Goal: Task Accomplishment & Management: Manage account settings

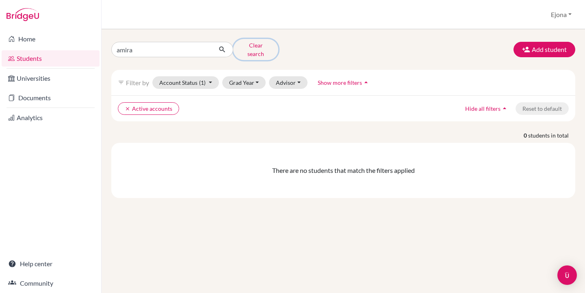
click at [264, 45] on button "Clear search" at bounding box center [255, 49] width 45 height 21
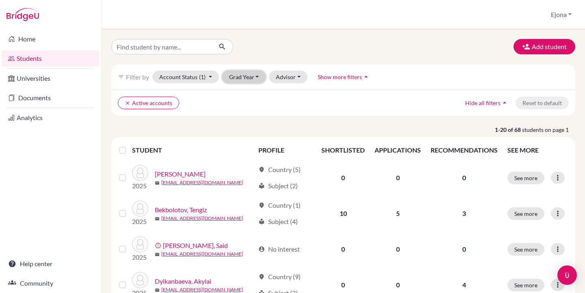
click at [244, 74] on button "Grad Year" at bounding box center [244, 77] width 44 height 13
click at [247, 97] on div "2026" at bounding box center [246, 94] width 28 height 10
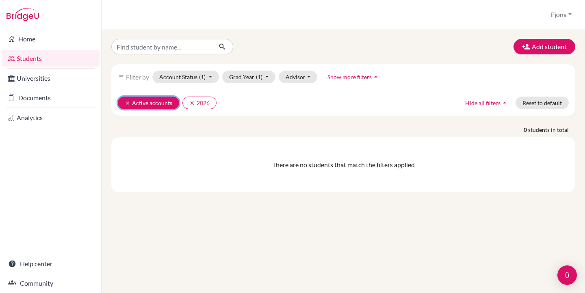
click at [125, 101] on icon "clear" at bounding box center [128, 103] width 6 height 6
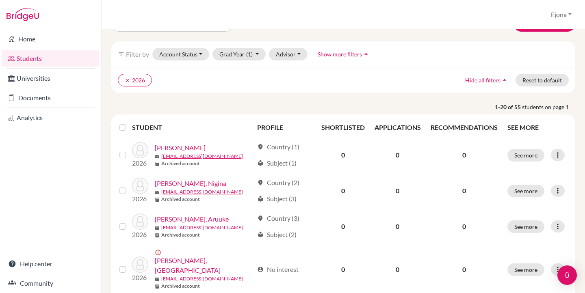
click at [129, 123] on label at bounding box center [129, 123] width 0 height 0
click at [0, 0] on input "checkbox" at bounding box center [0, 0] width 0 height 0
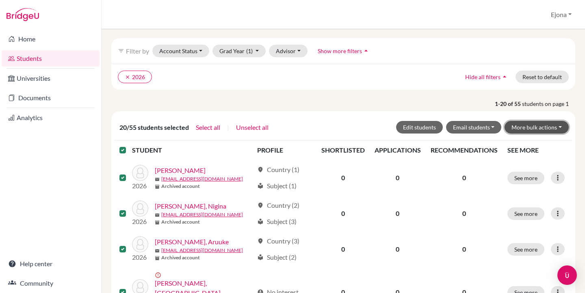
click at [549, 130] on button "More bulk actions" at bounding box center [537, 127] width 64 height 13
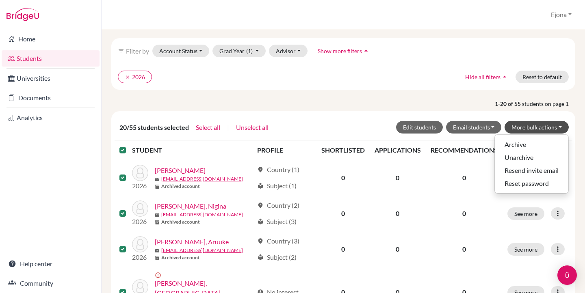
click at [284, 78] on ul "clear 2026" at bounding box center [287, 77] width 338 height 13
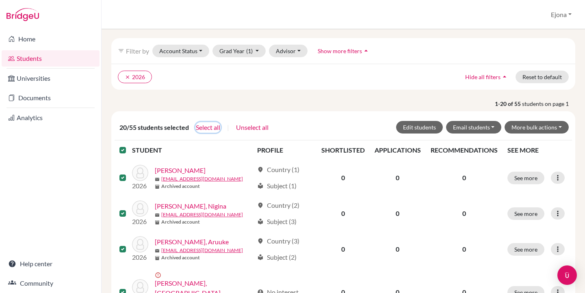
click at [213, 124] on button "Select all" at bounding box center [207, 127] width 25 height 11
click at [532, 126] on button "More bulk actions" at bounding box center [537, 127] width 64 height 13
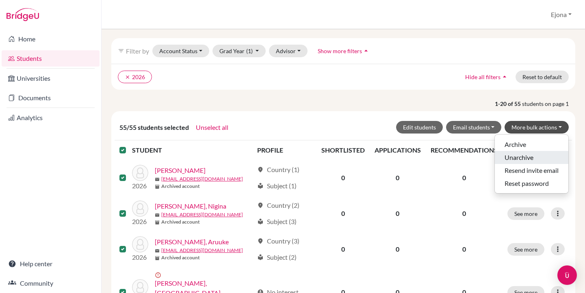
click at [517, 160] on button "Unarchive" at bounding box center [532, 157] width 74 height 13
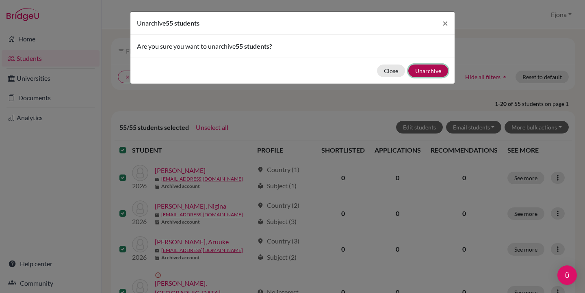
click at [427, 70] on button "Unarchive" at bounding box center [428, 71] width 40 height 13
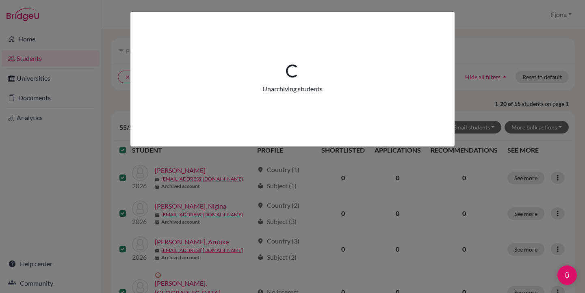
scroll to position [0, 0]
